Goal: Task Accomplishment & Management: Manage account settings

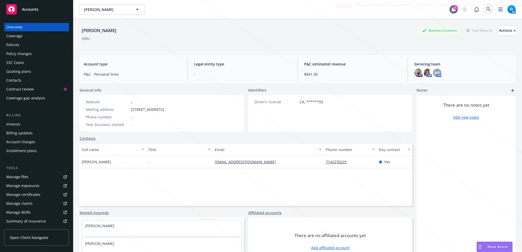
click at [483, 5] on link at bounding box center [488, 9] width 10 height 10
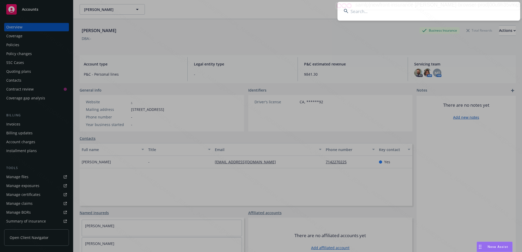
click at [483, 10] on input at bounding box center [428, 11] width 183 height 19
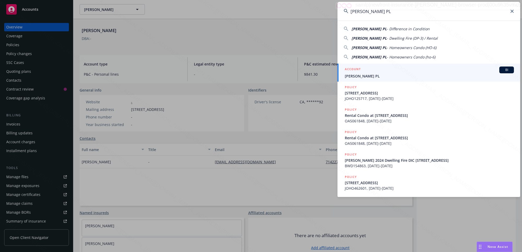
type input "Joseph J Wolosz PL"
click at [375, 78] on span "Joseph J Wolosz PL" at bounding box center [429, 75] width 169 height 5
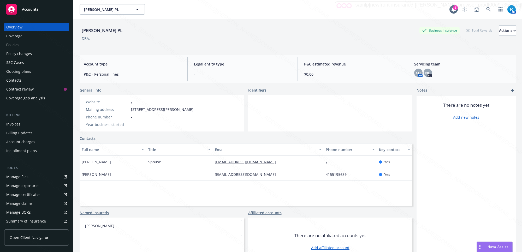
click at [33, 46] on div "Policies" at bounding box center [36, 45] width 61 height 8
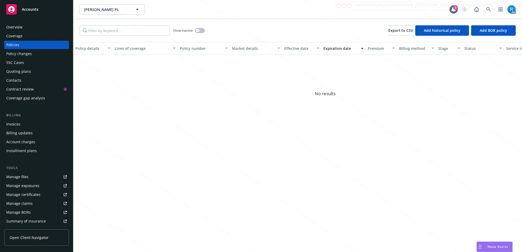
click at [21, 66] on div "SSC Cases" at bounding box center [15, 62] width 18 height 8
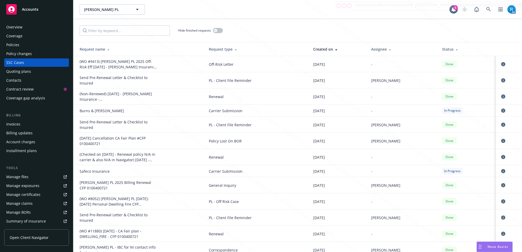
click at [24, 43] on div "Policies" at bounding box center [36, 45] width 61 height 8
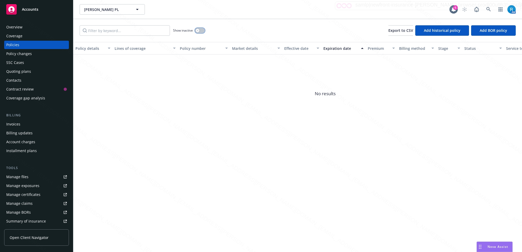
click at [202, 30] on button "button" at bounding box center [200, 30] width 10 height 5
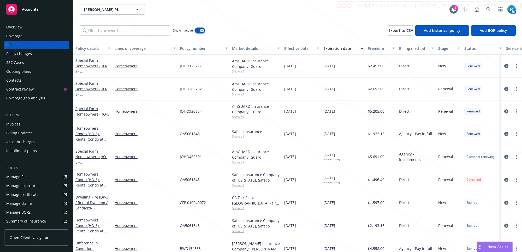
scroll to position [13, 0]
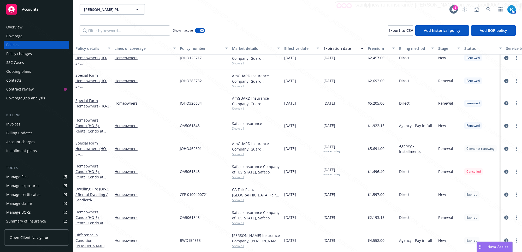
click at [17, 64] on div "SSC Cases" at bounding box center [15, 62] width 18 height 8
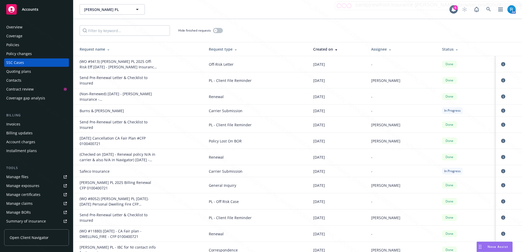
click at [23, 125] on div "Invoices" at bounding box center [36, 124] width 61 height 8
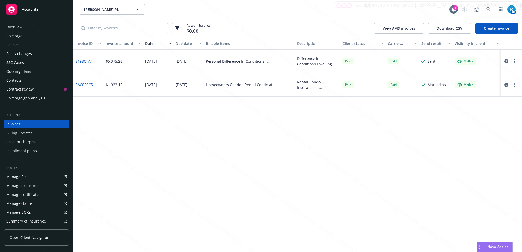
click at [23, 27] on div "Overview" at bounding box center [36, 27] width 61 height 8
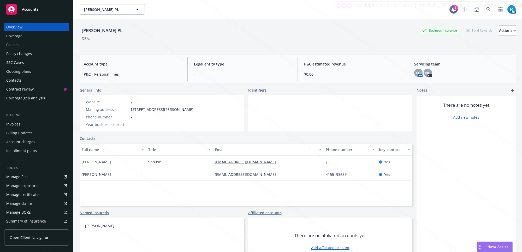
click at [23, 124] on div "Invoices" at bounding box center [36, 124] width 61 height 8
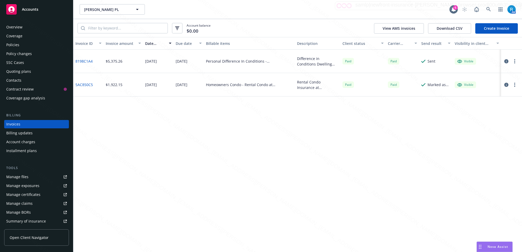
click at [17, 41] on div "Policies" at bounding box center [12, 45] width 13 height 8
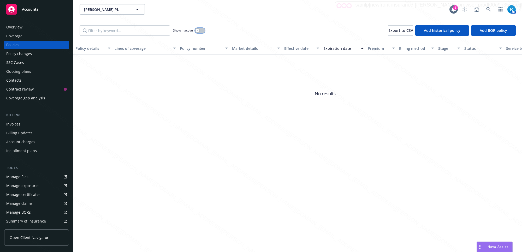
click at [201, 29] on button "button" at bounding box center [200, 30] width 10 height 5
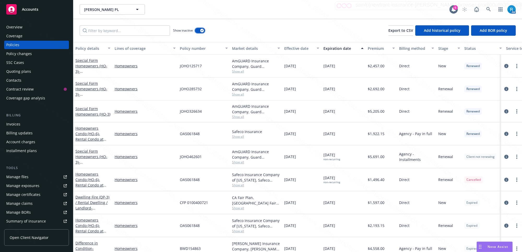
scroll to position [13, 0]
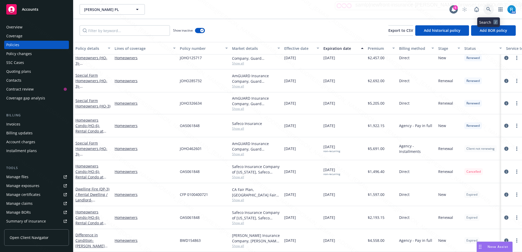
click at [487, 10] on icon at bounding box center [488, 9] width 5 height 5
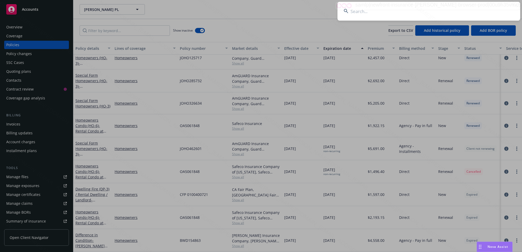
type input "Clarmil International Corporation (Personal)"
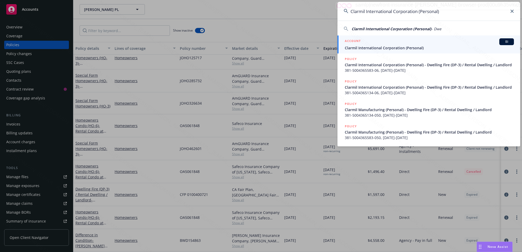
click at [394, 45] on span "Clarmil International Corporation (Personal)" at bounding box center [429, 47] width 169 height 5
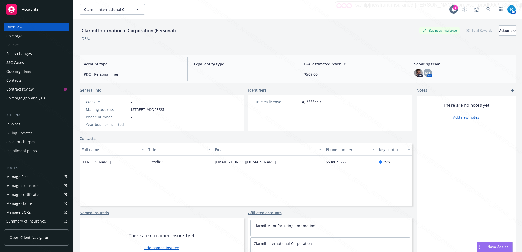
click at [22, 47] on div "Policies" at bounding box center [36, 45] width 61 height 8
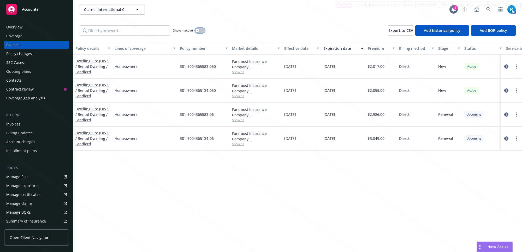
click at [202, 30] on button "button" at bounding box center [200, 30] width 10 height 5
click at [198, 28] on button "button" at bounding box center [200, 30] width 10 height 5
click at [198, 32] on div "button" at bounding box center [198, 31] width 4 height 4
click at [486, 8] on icon at bounding box center [488, 9] width 5 height 5
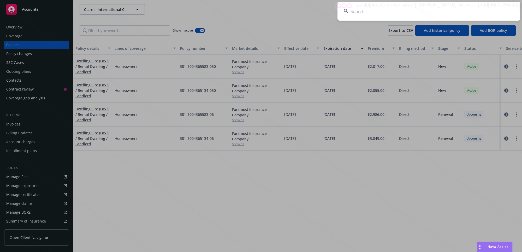
click at [487, 9] on input at bounding box center [428, 11] width 183 height 19
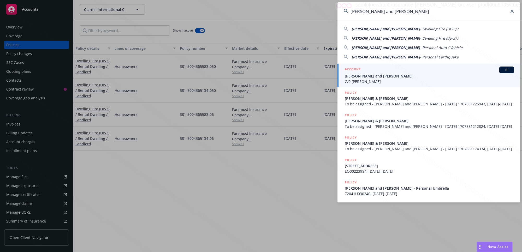
type input "Joseph and Karen Strubbe"
click at [378, 80] on span "C/0 Devra Barnes" at bounding box center [429, 81] width 169 height 5
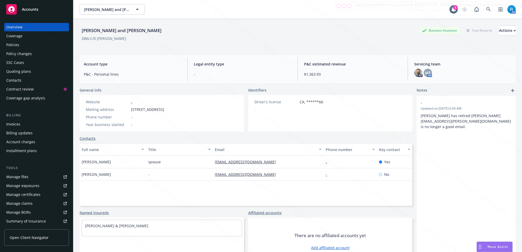
click at [18, 46] on div "Policies" at bounding box center [12, 45] width 13 height 8
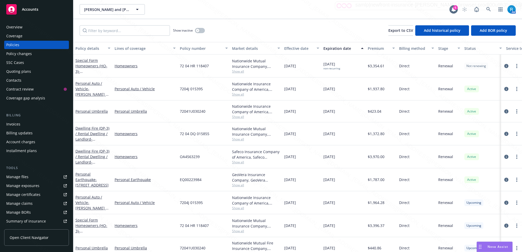
scroll to position [35, 0]
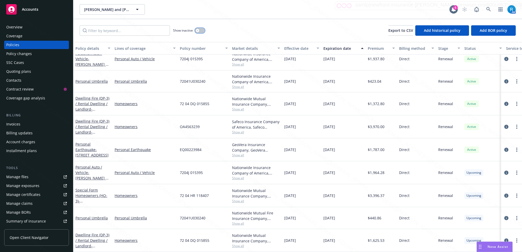
click at [200, 30] on button "button" at bounding box center [200, 30] width 10 height 5
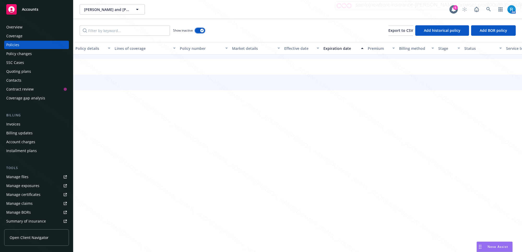
scroll to position [11, 0]
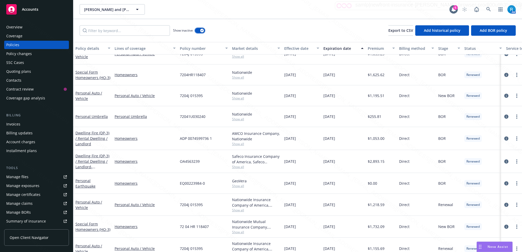
click at [200, 30] on div "button" at bounding box center [202, 31] width 4 height 4
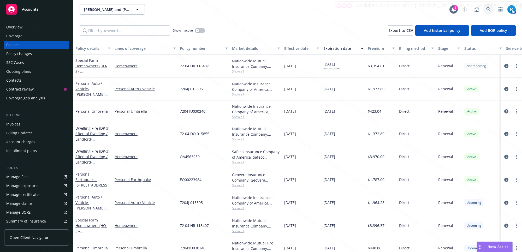
click at [490, 9] on icon at bounding box center [488, 9] width 5 height 5
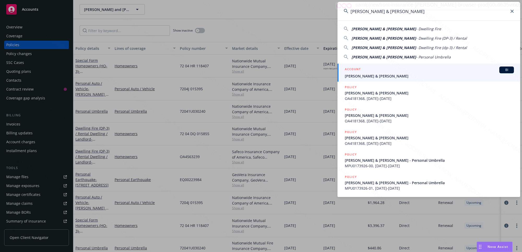
type input "Engle, Jim & Danni"
click at [365, 75] on span "Engle, Jim & Danni" at bounding box center [429, 75] width 169 height 5
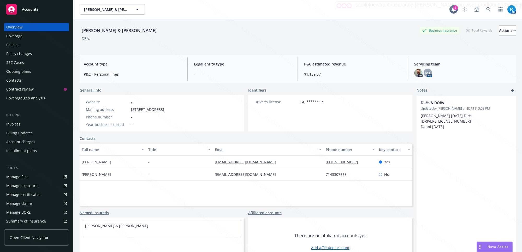
click at [12, 60] on div "SSC Cases" at bounding box center [15, 62] width 18 height 8
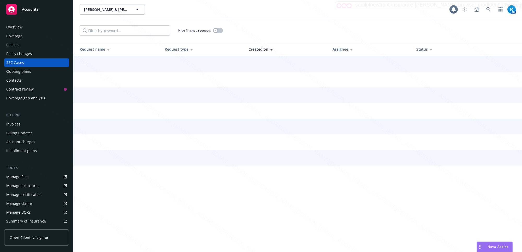
click at [17, 47] on div "Policies" at bounding box center [12, 45] width 13 height 8
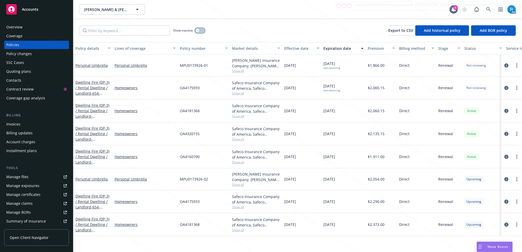
click at [200, 29] on button "button" at bounding box center [200, 30] width 10 height 5
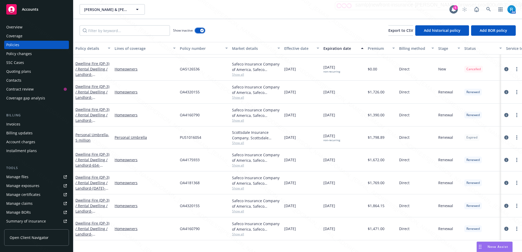
scroll to position [294, 0]
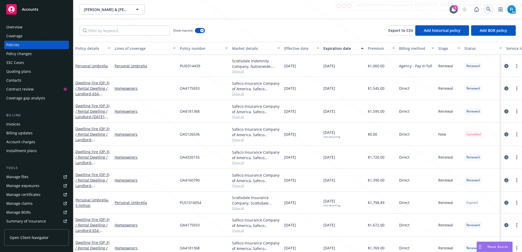
click at [487, 10] on icon at bounding box center [488, 9] width 5 height 5
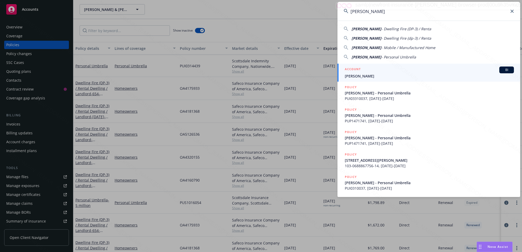
type input "Constance Frederick"
click at [364, 72] on div "ACCOUNT BI" at bounding box center [429, 70] width 169 height 7
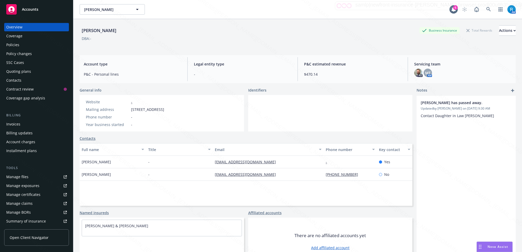
click at [23, 45] on div "Policies" at bounding box center [36, 45] width 61 height 8
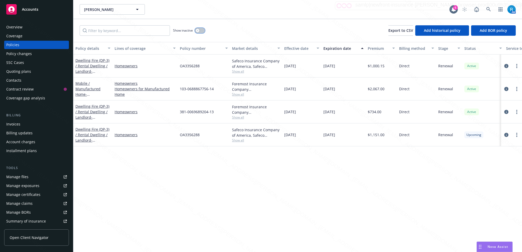
click at [202, 31] on button "button" at bounding box center [200, 30] width 10 height 5
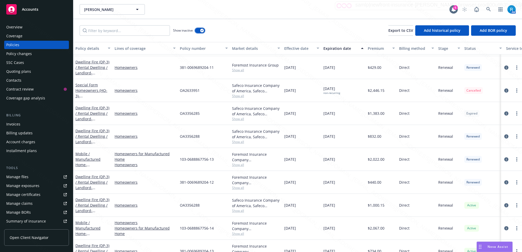
scroll to position [452, 0]
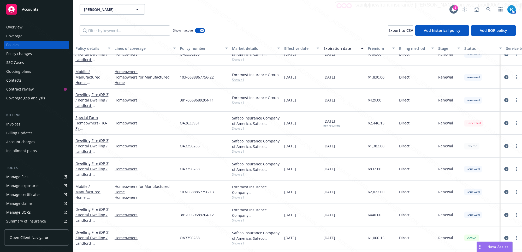
click at [21, 64] on div "SSC Cases" at bounding box center [15, 62] width 18 height 8
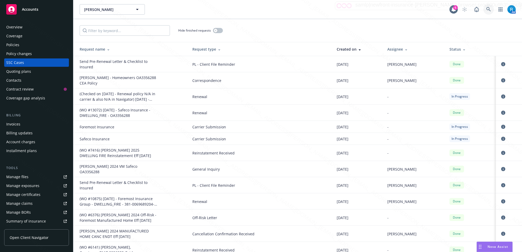
click at [486, 9] on icon at bounding box center [488, 9] width 5 height 5
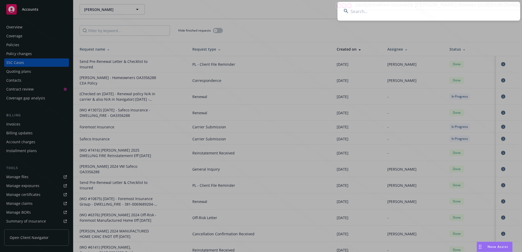
click at [392, 13] on input at bounding box center [428, 11] width 183 height 19
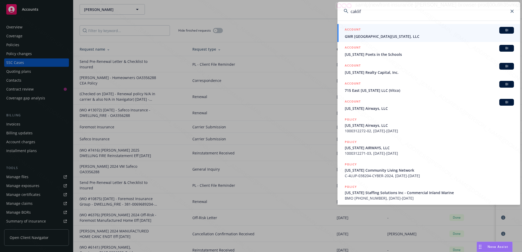
type input "caklif"
click at [512, 10] on icon at bounding box center [511, 11] width 3 height 3
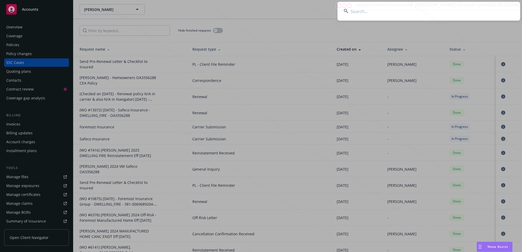
click at [452, 14] on input at bounding box center [428, 11] width 183 height 19
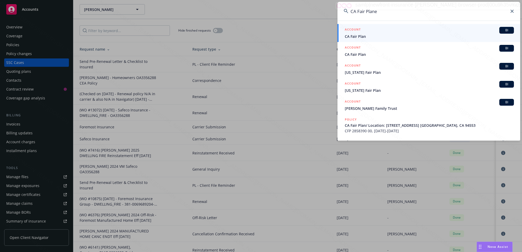
drag, startPoint x: 376, startPoint y: 10, endPoint x: 350, endPoint y: 9, distance: 25.9
click at [350, 9] on input "CA Fair Plane" at bounding box center [428, 11] width 183 height 19
type input "CA Fair Plane"
click at [510, 10] on icon at bounding box center [511, 11] width 3 height 3
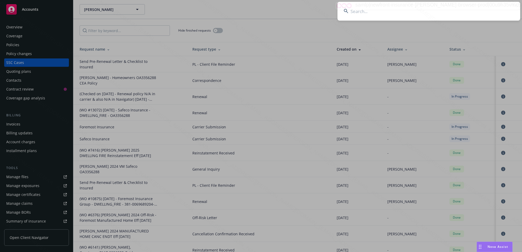
click at [384, 9] on input at bounding box center [428, 11] width 183 height 19
paste input "Coulter, John & Christina"
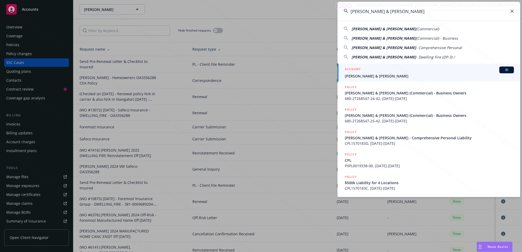
type input "Coulter, John & Christina"
click at [382, 73] on div "ACCOUNT BI Coulter, John & Christina" at bounding box center [429, 73] width 169 height 12
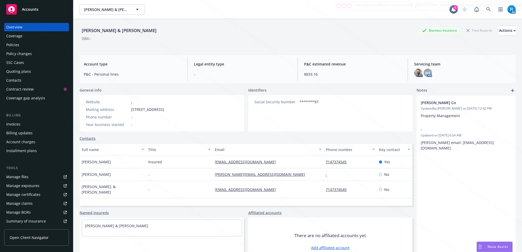
click at [22, 43] on div "Policies" at bounding box center [36, 45] width 61 height 8
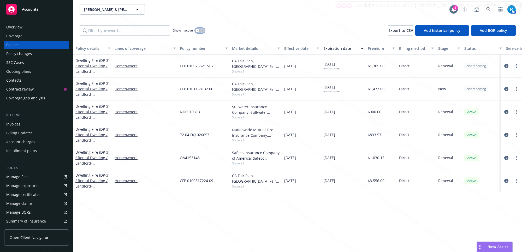
click at [203, 33] on button "button" at bounding box center [200, 30] width 10 height 5
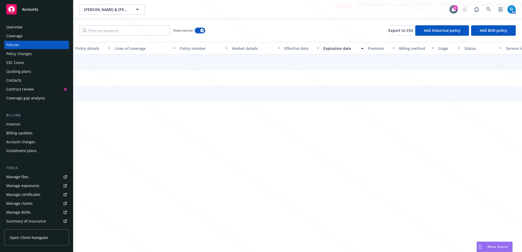
click at [202, 31] on icon "button" at bounding box center [202, 31] width 2 height 2
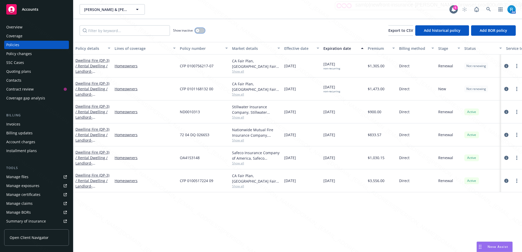
click at [202, 31] on button "button" at bounding box center [200, 30] width 10 height 5
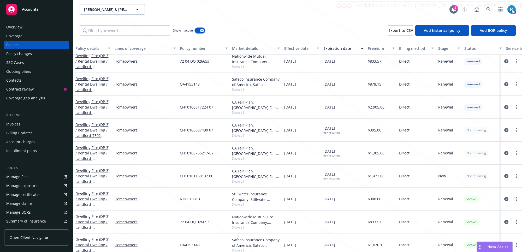
scroll to position [977, 0]
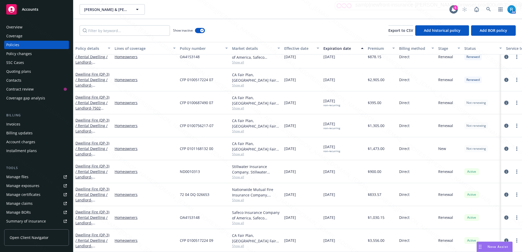
click at [504, 101] on icon "circleInformation" at bounding box center [506, 103] width 4 height 4
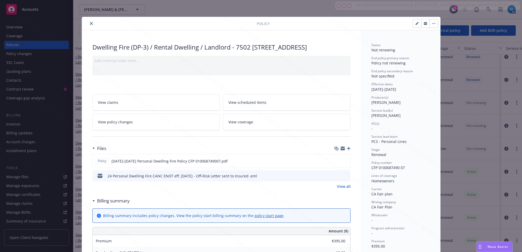
click at [90, 24] on icon "close" at bounding box center [91, 23] width 3 height 3
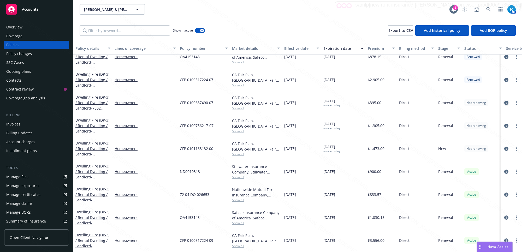
click at [504, 101] on icon "circleInformation" at bounding box center [506, 103] width 4 height 4
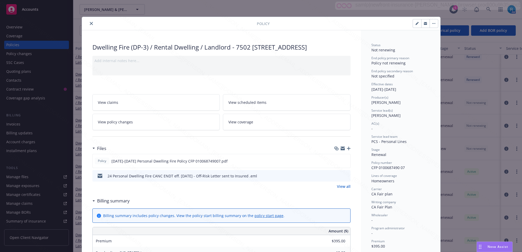
click at [90, 22] on icon "close" at bounding box center [91, 23] width 3 height 3
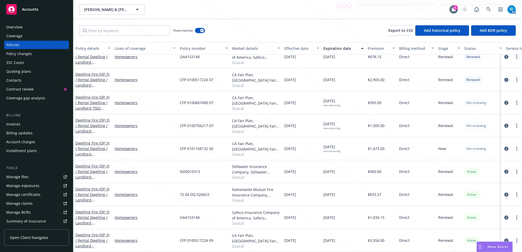
click at [16, 64] on div "SSC Cases" at bounding box center [15, 62] width 18 height 8
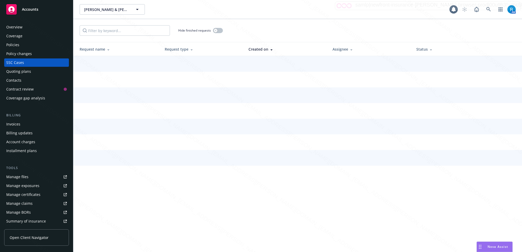
click at [16, 64] on div "SSC Cases" at bounding box center [15, 62] width 18 height 8
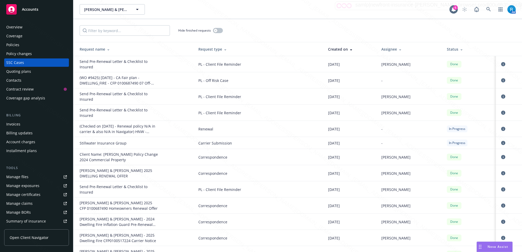
click at [14, 178] on div "Manage files" at bounding box center [17, 177] width 22 height 8
click at [18, 46] on div "Policies" at bounding box center [12, 45] width 13 height 8
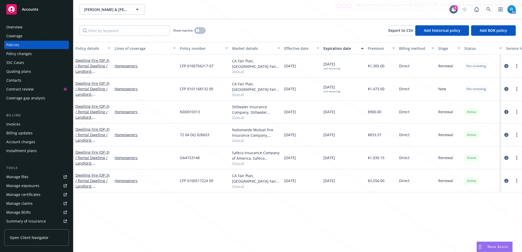
click at [200, 30] on button "button" at bounding box center [200, 30] width 10 height 5
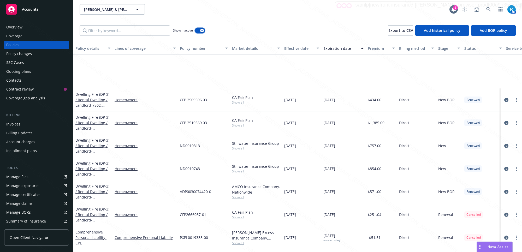
scroll to position [261, 0]
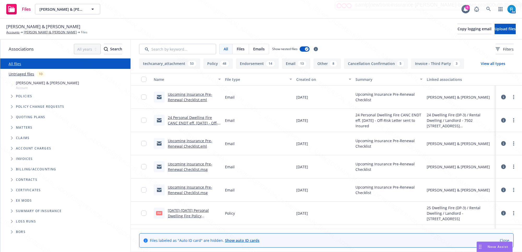
click at [501, 119] on icon at bounding box center [503, 120] width 5 height 5
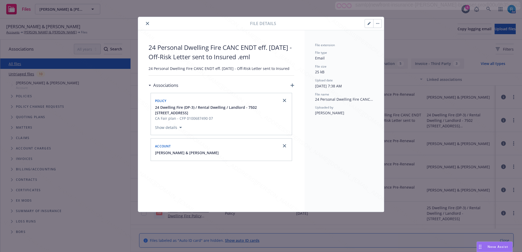
click at [146, 23] on icon "close" at bounding box center [147, 23] width 3 height 3
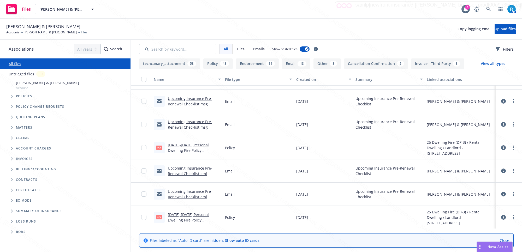
scroll to position [33, 0]
